Goal: Task Accomplishment & Management: Complete application form

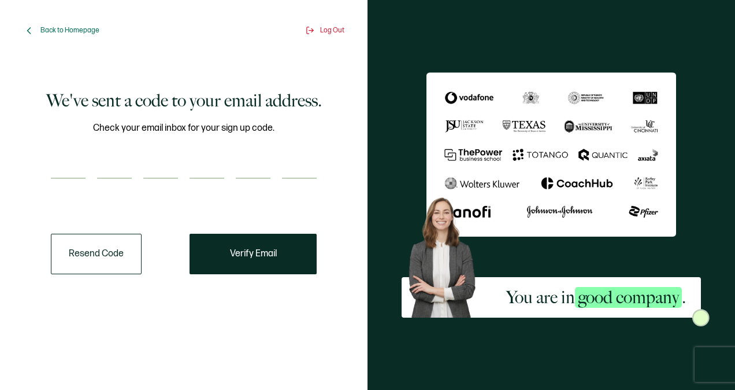
click at [72, 162] on input "number" at bounding box center [68, 167] width 35 height 23
paste input "7"
type input "7"
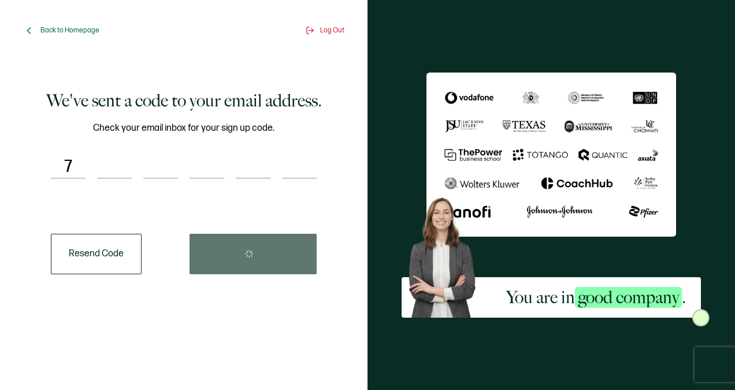
type input "8"
type input "3"
type input "8"
type input "2"
type input "1"
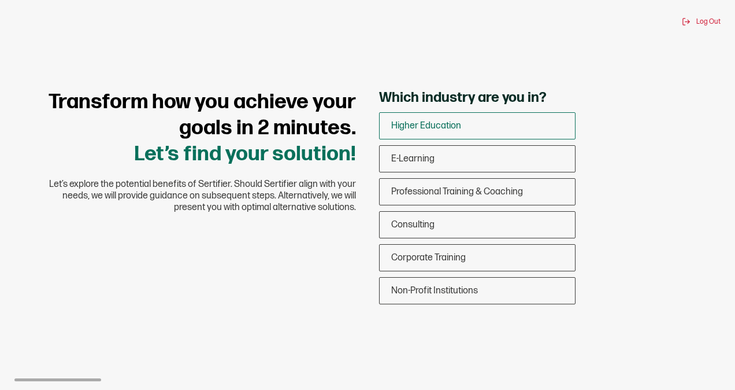
click at [465, 120] on div "Higher Education" at bounding box center [477, 125] width 195 height 27
click at [0, 0] on input "Higher Education" at bounding box center [0, 0] width 0 height 0
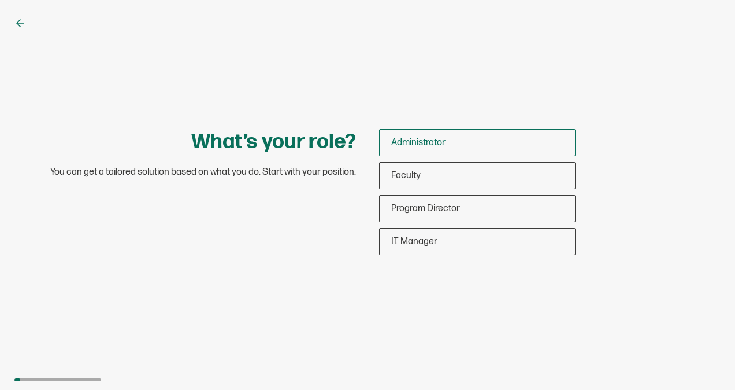
click at [458, 132] on div "Administrator" at bounding box center [477, 142] width 195 height 27
click at [0, 0] on input "Administrator" at bounding box center [0, 0] width 0 height 0
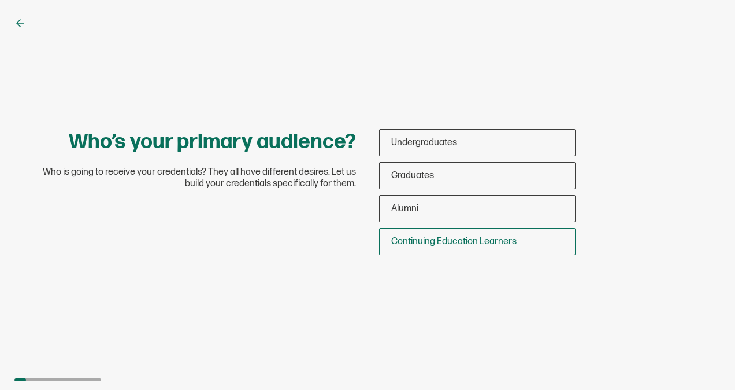
click at [439, 254] on div "Continuing Education Learners" at bounding box center [477, 241] width 195 height 27
click at [0, 0] on input "Continuing Education Learners" at bounding box center [0, 0] width 0 height 0
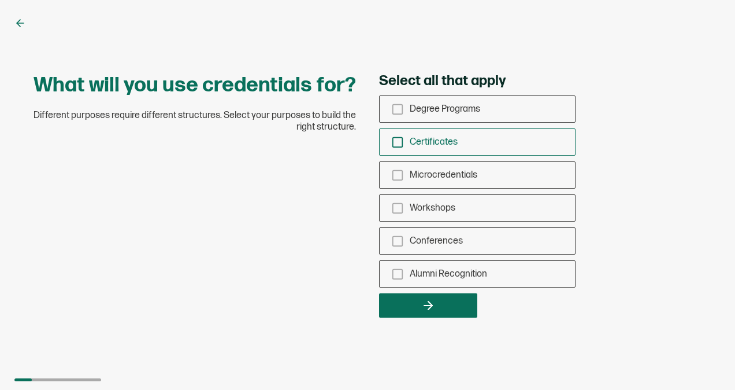
click at [402, 135] on div "Certificates" at bounding box center [477, 141] width 195 height 27
click at [0, 0] on input "Certificates" at bounding box center [0, 0] width 0 height 0
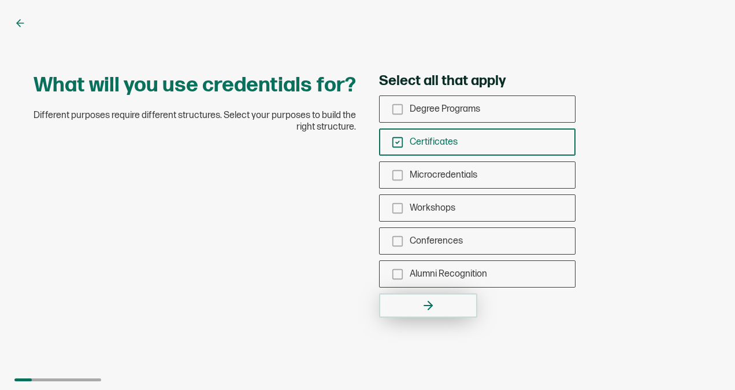
click at [425, 295] on button "button" at bounding box center [428, 305] width 98 height 24
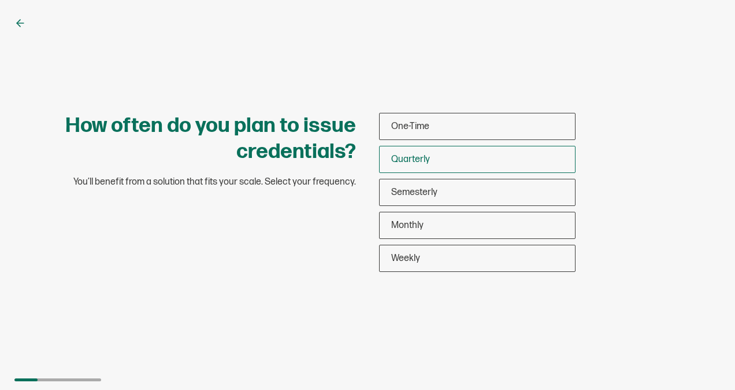
click at [446, 157] on div "Quarterly" at bounding box center [477, 159] width 195 height 27
click at [0, 0] on input "Quarterly" at bounding box center [0, 0] width 0 height 0
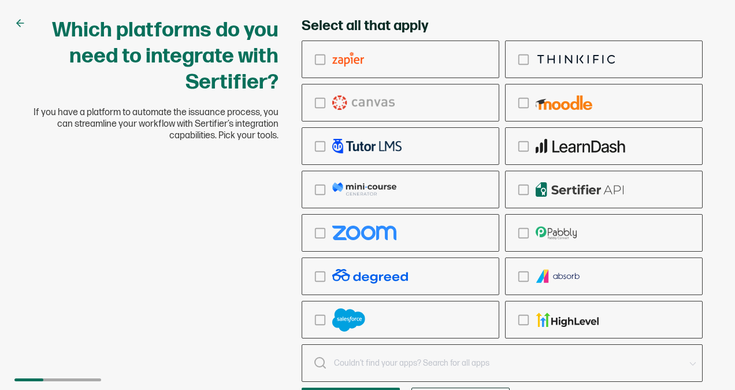
click at [727, 114] on div "Which platforms do you need to integrate with Sertifier? If you have a platform…" at bounding box center [367, 195] width 735 height 390
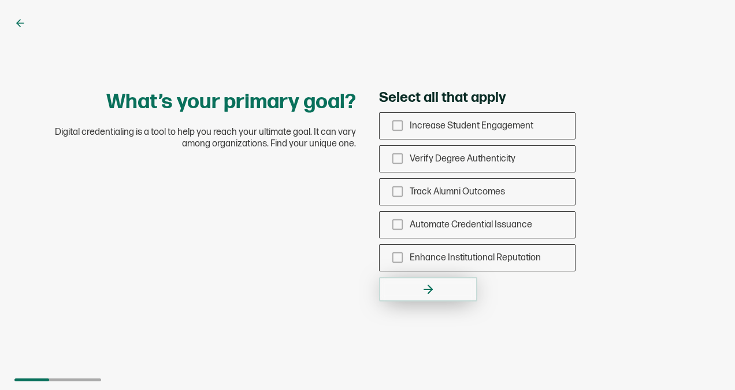
click at [431, 283] on icon "button" at bounding box center [429, 289] width 14 height 14
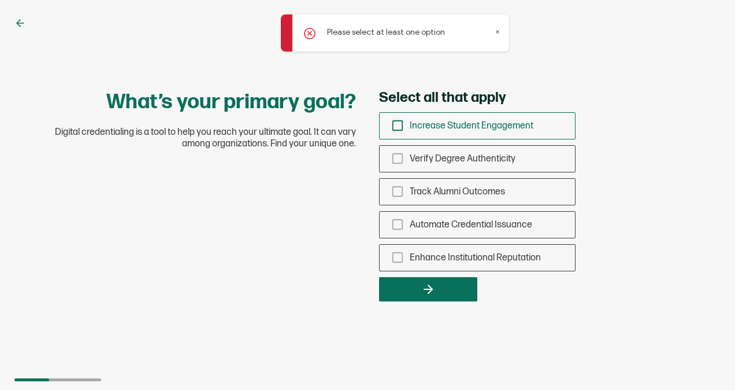
click at [396, 127] on icon "checkbox-group" at bounding box center [397, 125] width 13 height 13
click at [0, 0] on input "Increase Student Engagement" at bounding box center [0, 0] width 0 height 0
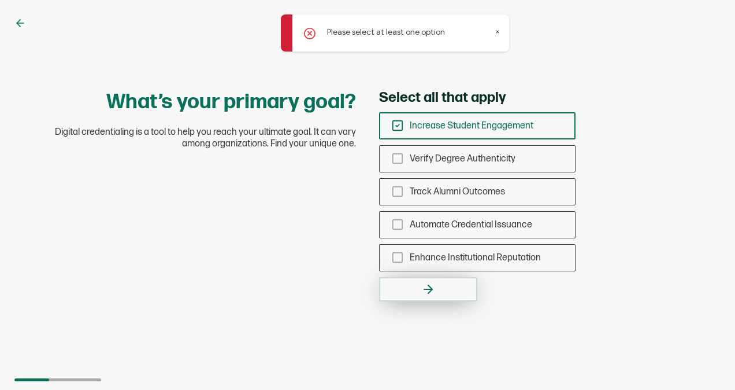
click at [413, 285] on button "button" at bounding box center [428, 289] width 98 height 24
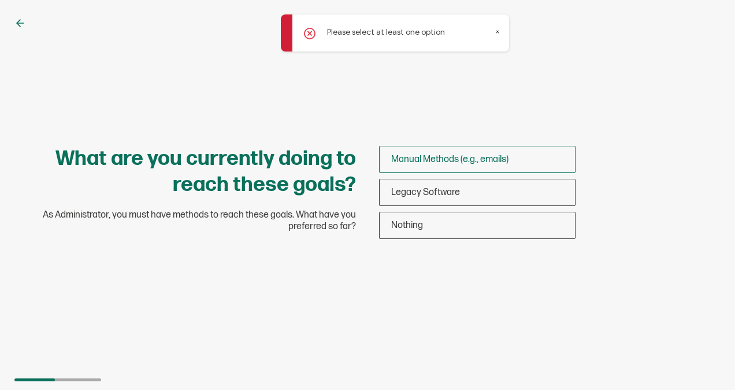
click at [473, 156] on span "Manual Methods (e.g., emails)" at bounding box center [449, 159] width 117 height 11
click at [0, 0] on input "Manual Methods (e.g., emails)" at bounding box center [0, 0] width 0 height 0
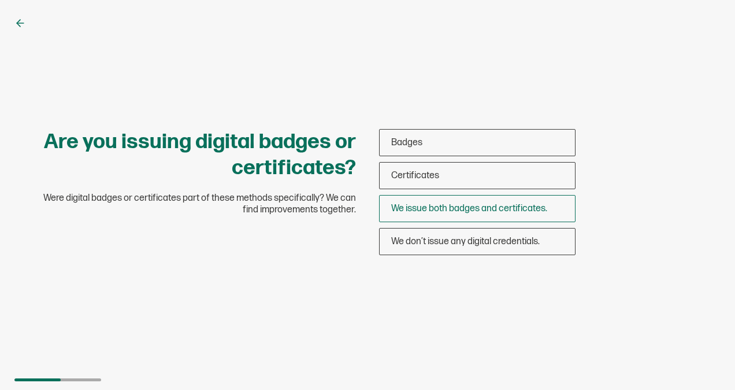
click at [448, 209] on span "We issue both badges and certificates." at bounding box center [469, 208] width 156 height 11
click at [0, 0] on input "We issue both badges and certificates." at bounding box center [0, 0] width 0 height 0
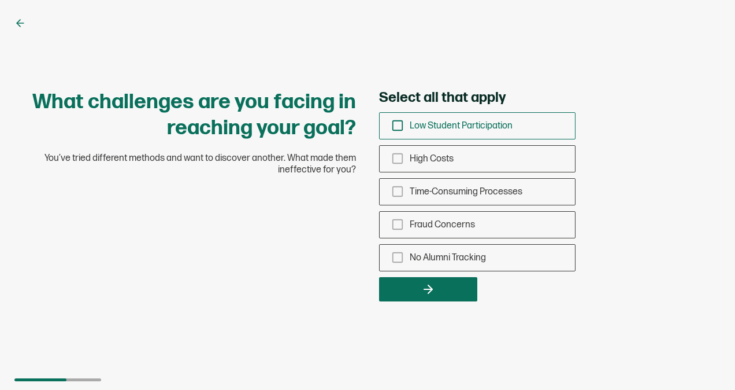
click at [403, 121] on icon "checkbox-group" at bounding box center [397, 125] width 13 height 13
click at [0, 0] on input "Low Student Participation" at bounding box center [0, 0] width 0 height 0
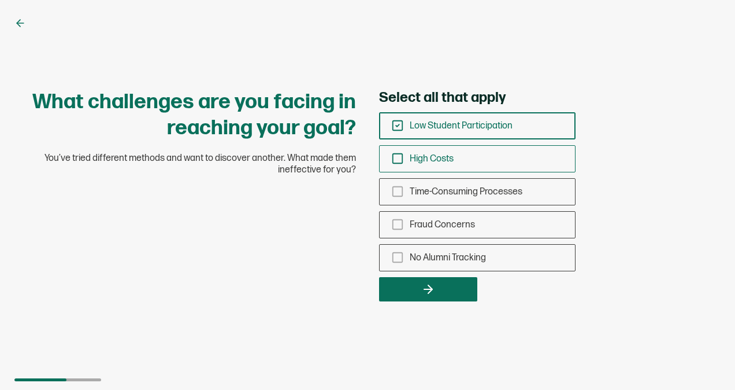
click at [395, 163] on rect "checkbox-group" at bounding box center [398, 159] width 10 height 10
click at [0, 0] on input "High Costs" at bounding box center [0, 0] width 0 height 0
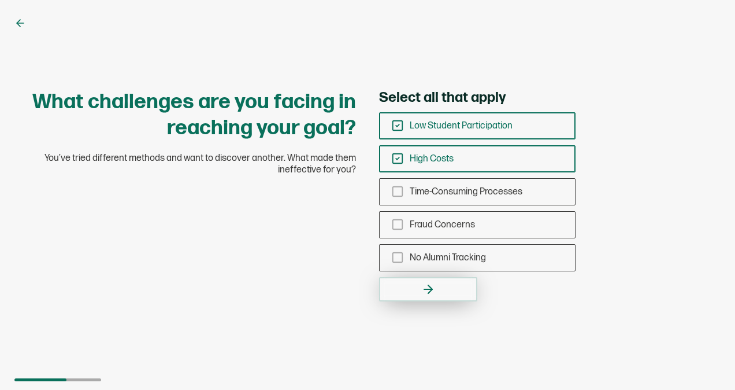
click at [407, 281] on button "button" at bounding box center [428, 289] width 98 height 24
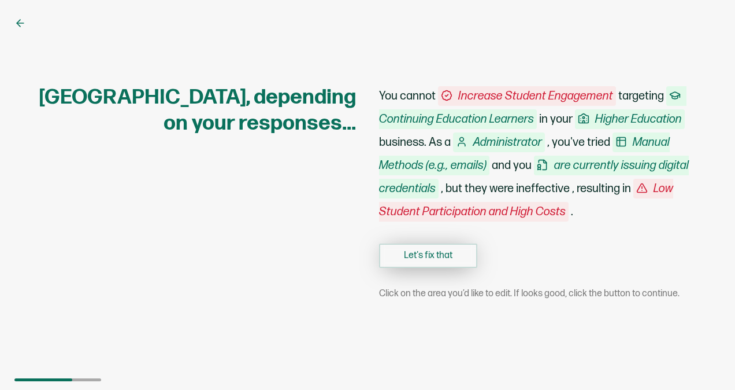
click at [441, 260] on button "Let's fix that" at bounding box center [428, 255] width 98 height 24
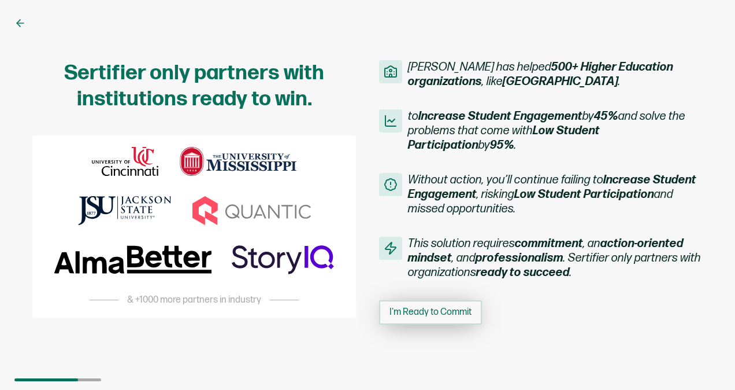
click at [434, 308] on span "I'm Ready to Commit" at bounding box center [431, 312] width 82 height 9
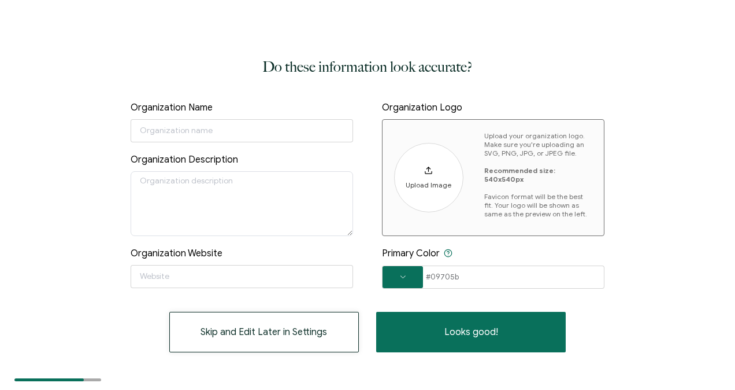
click at [302, 334] on button "Skip and Edit Later in Settings" at bounding box center [264, 332] width 190 height 40
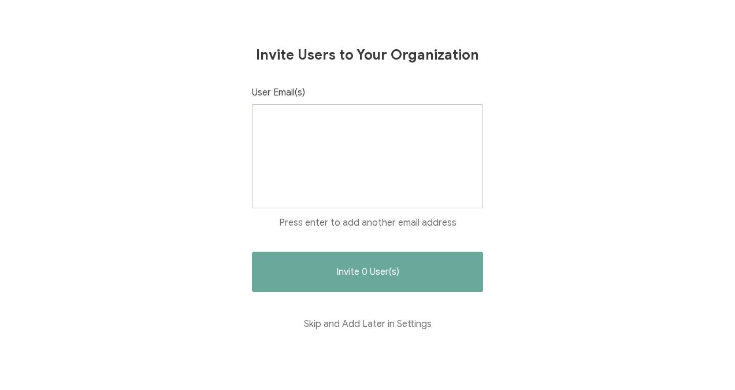
click at [302, 334] on button "Skip and Add Later in Settings" at bounding box center [367, 324] width 231 height 40
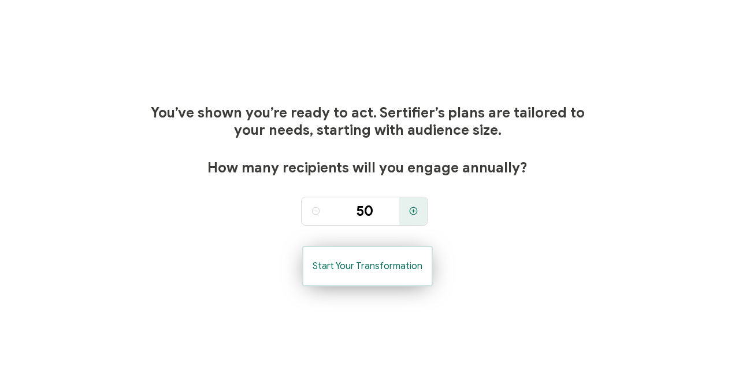
click at [401, 277] on button "Start Your Transformation" at bounding box center [367, 266] width 131 height 40
